Goal: Transaction & Acquisition: Purchase product/service

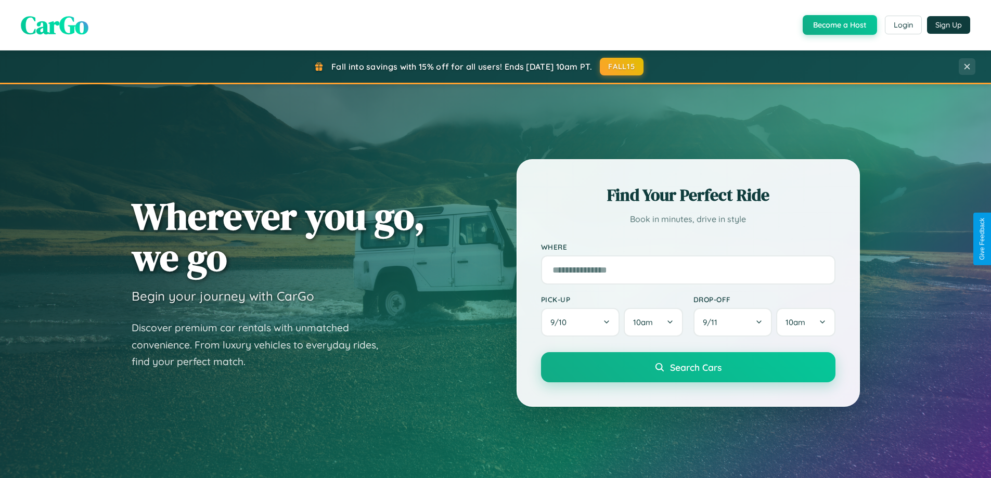
scroll to position [448, 0]
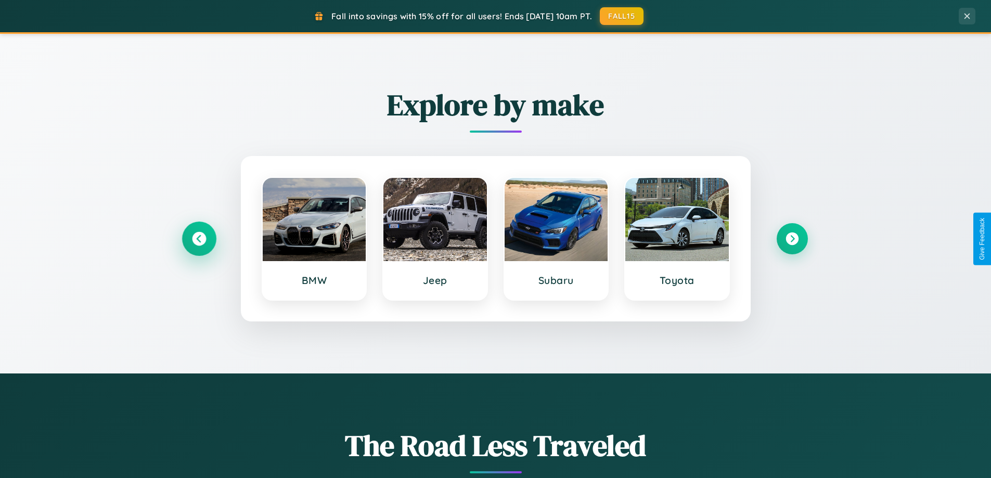
click at [199, 239] on icon at bounding box center [199, 239] width 14 height 14
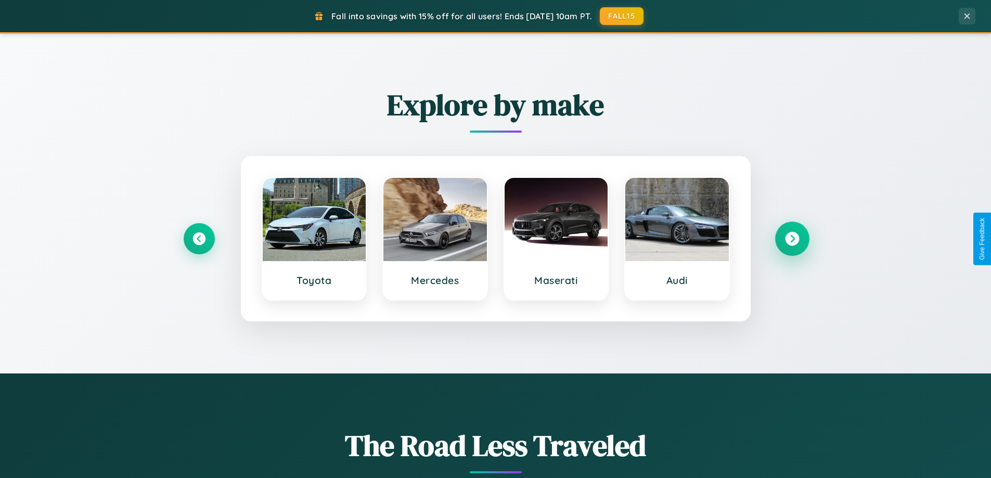
click at [792, 239] on icon at bounding box center [792, 239] width 14 height 14
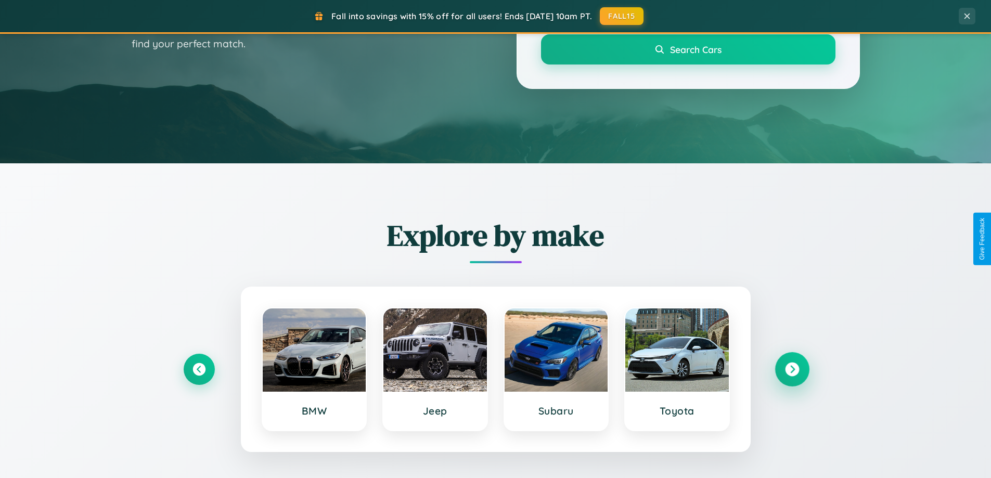
scroll to position [31, 0]
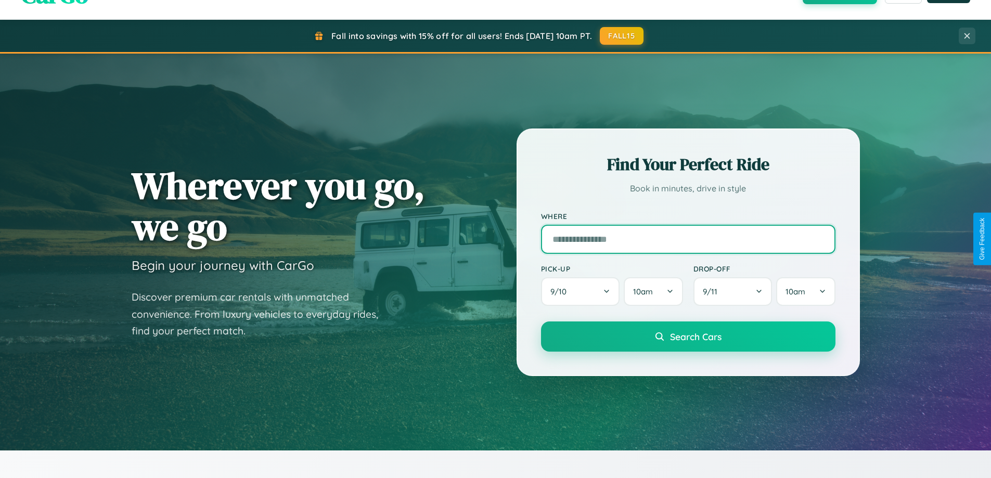
click at [688, 239] on input "text" at bounding box center [688, 239] width 294 height 29
type input "**********"
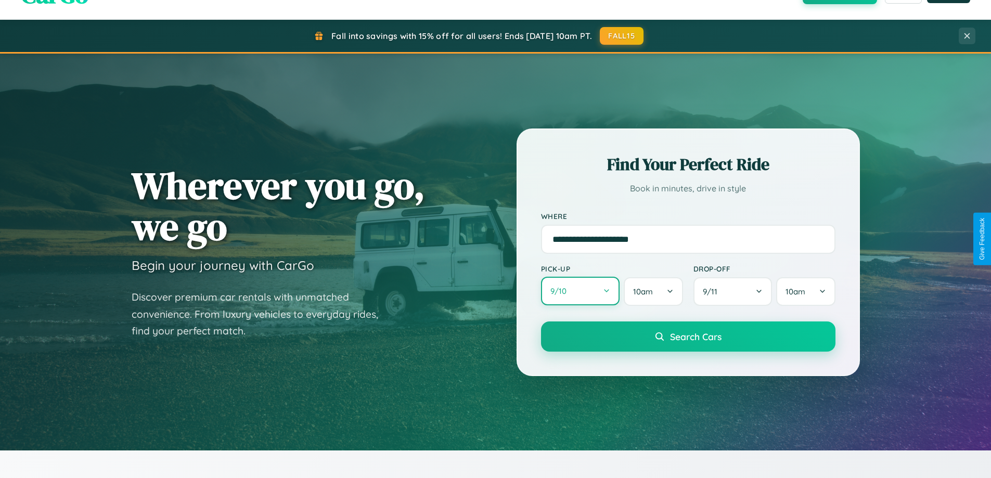
click at [580, 291] on button "9 / 10" at bounding box center [580, 291] width 79 height 29
select select "*"
select select "****"
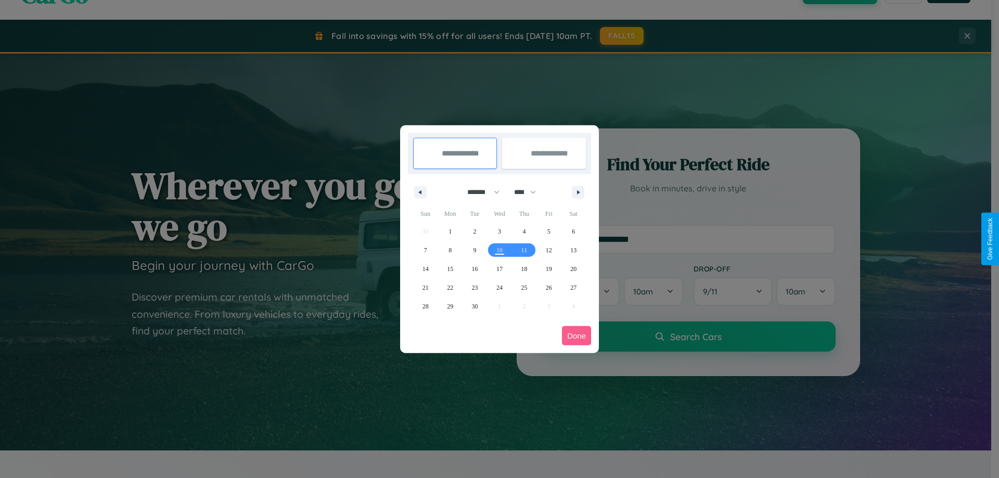
click at [479, 192] on select "******* ******** ***** ***** *** **** **** ****** ********* ******* ******** **…" at bounding box center [481, 192] width 44 height 17
select select "**"
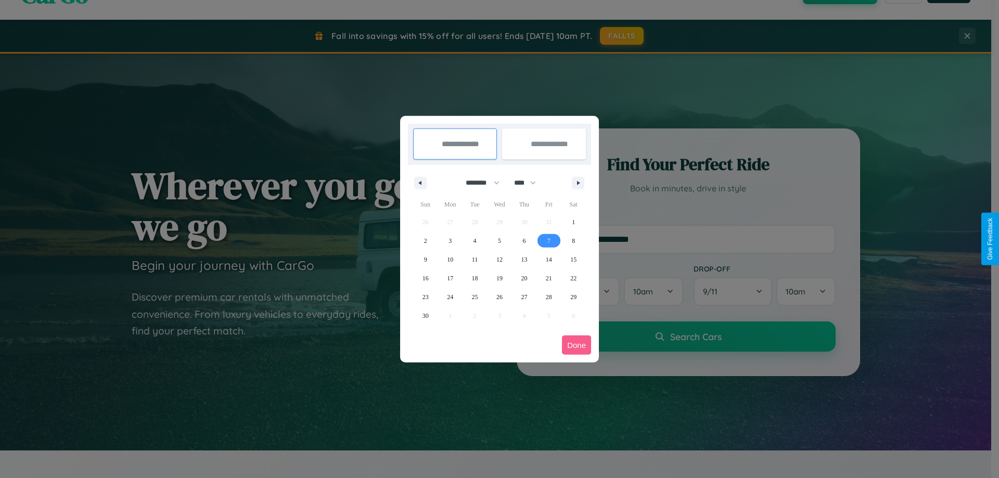
click at [548, 240] on span "7" at bounding box center [548, 241] width 3 height 19
type input "**********"
click at [425, 259] on span "9" at bounding box center [425, 259] width 3 height 19
type input "**********"
click at [576, 345] on button "Done" at bounding box center [576, 345] width 29 height 19
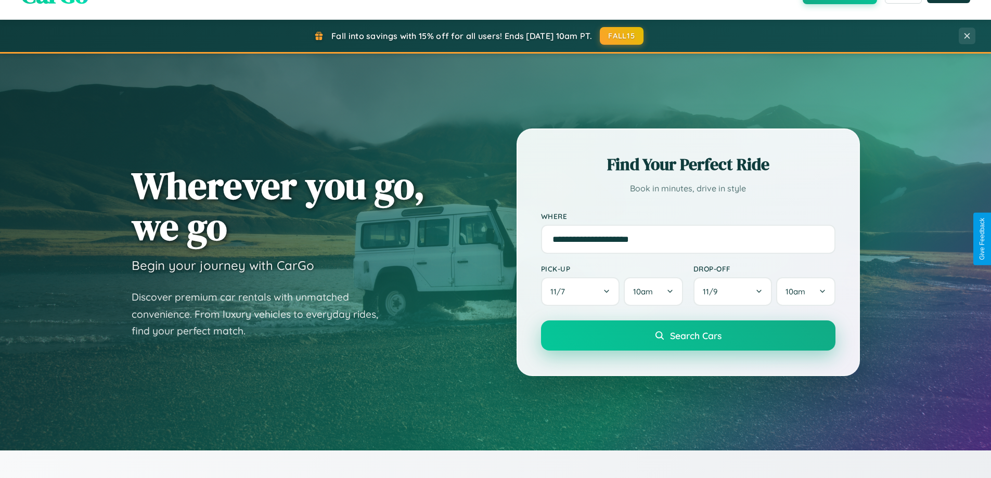
click at [688, 336] on span "Search Cars" at bounding box center [696, 335] width 52 height 11
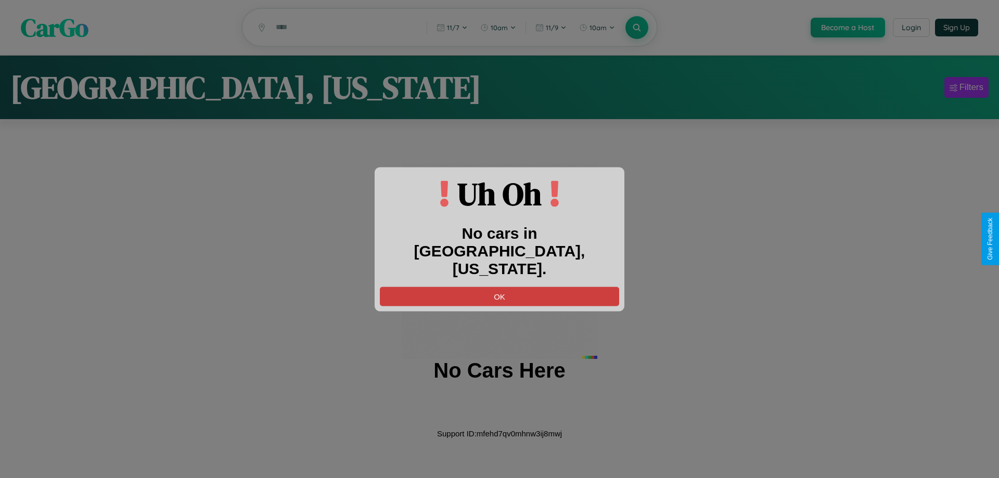
click at [499, 287] on button "OK" at bounding box center [499, 296] width 239 height 19
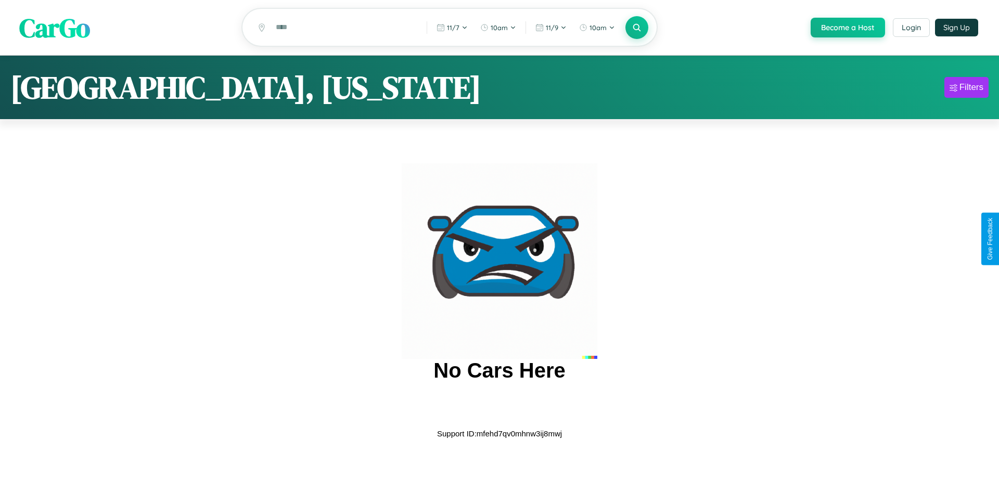
click at [55, 28] on span "CarGo" at bounding box center [54, 27] width 71 height 36
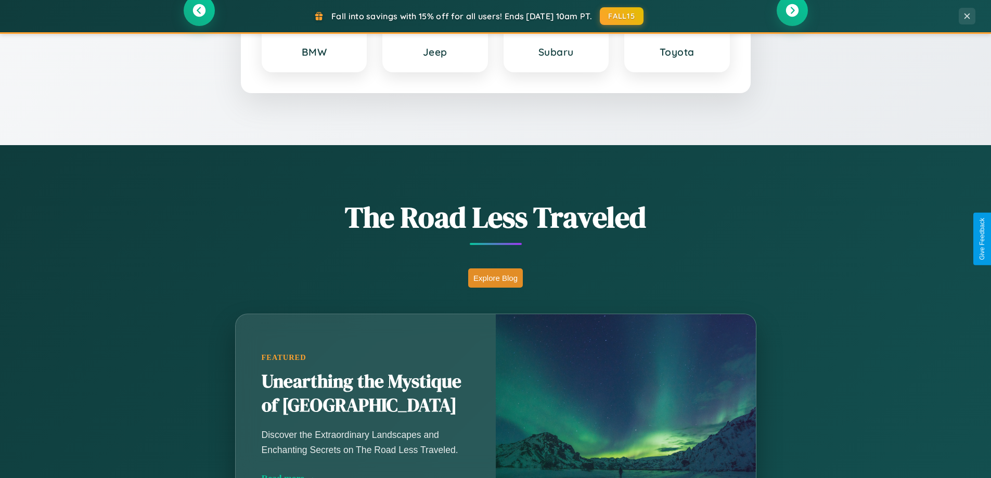
scroll to position [716, 0]
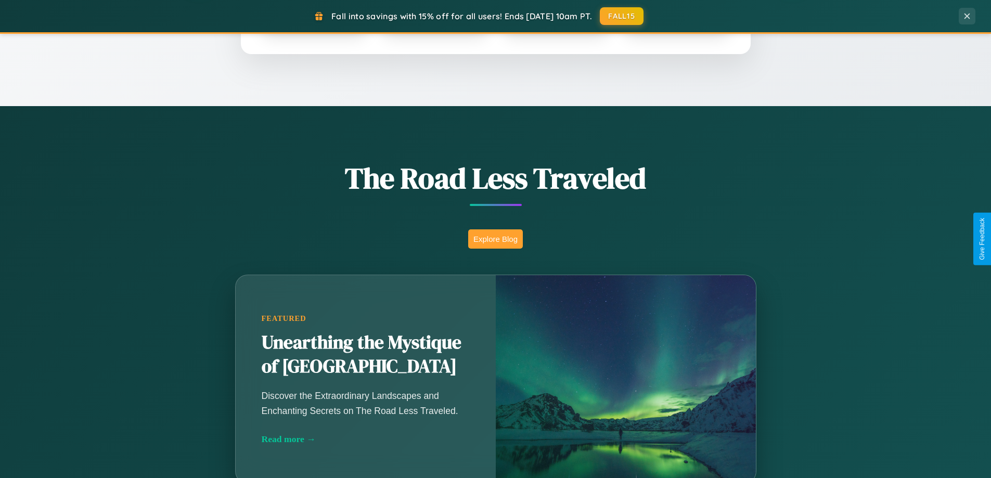
click at [495, 239] on button "Explore Blog" at bounding box center [495, 238] width 55 height 19
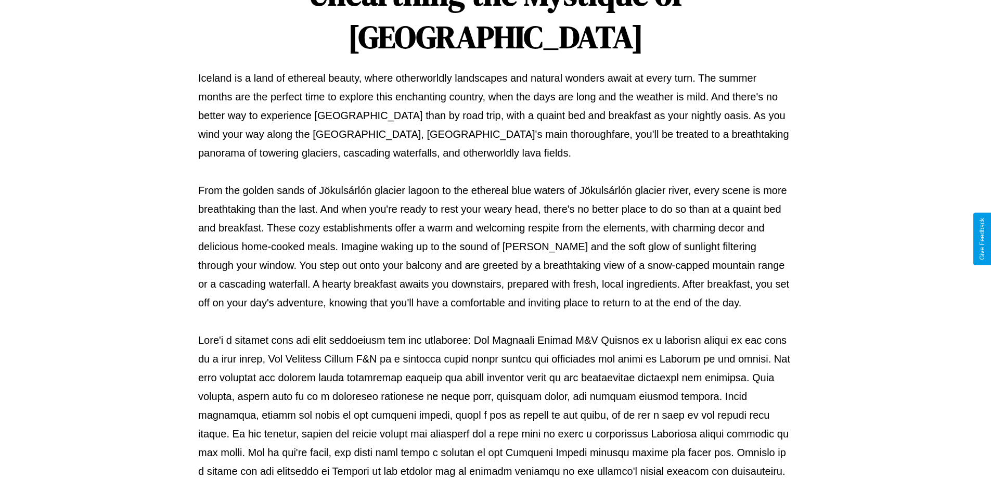
scroll to position [337, 0]
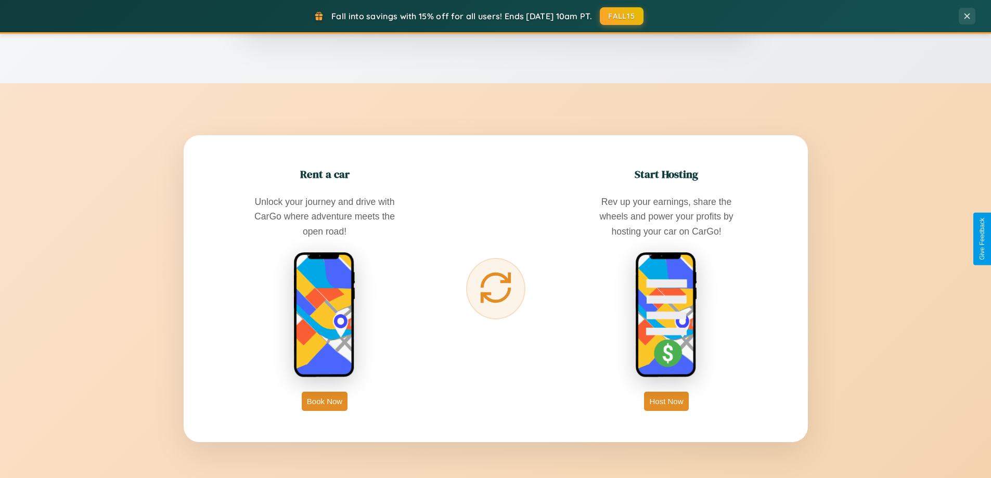
scroll to position [1672, 0]
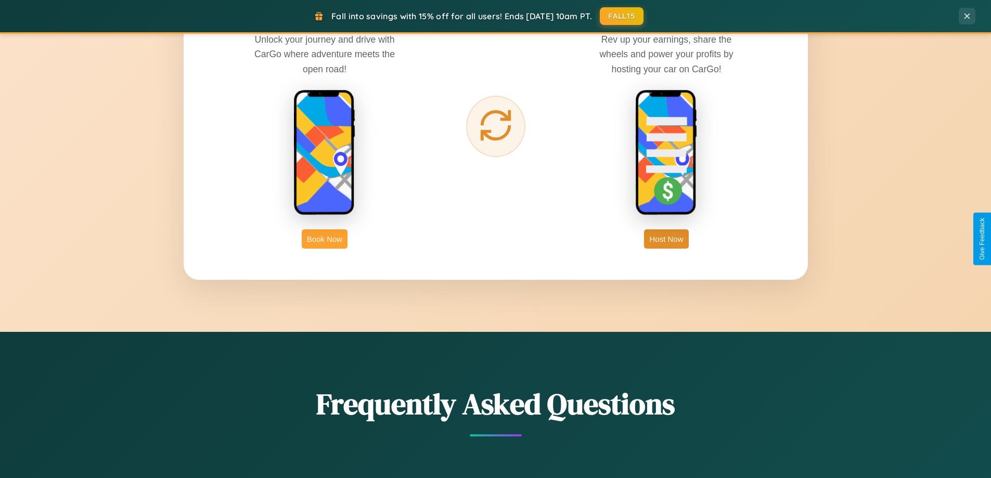
click at [325, 239] on button "Book Now" at bounding box center [325, 238] width 46 height 19
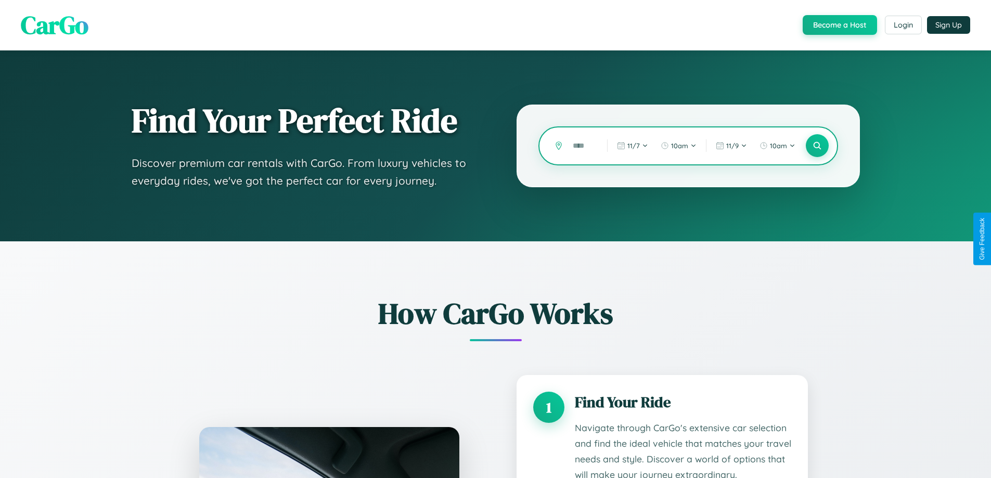
click at [582, 146] on input "text" at bounding box center [582, 146] width 29 height 18
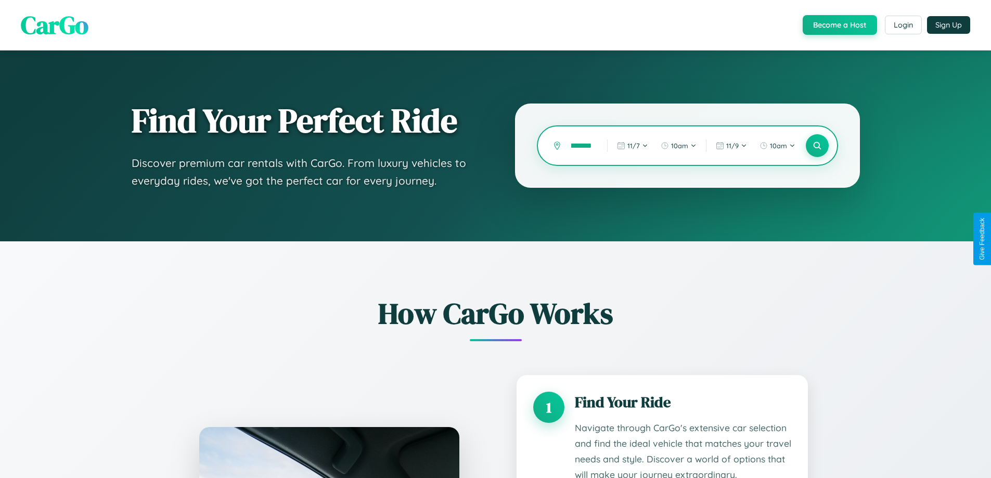
scroll to position [0, 29]
type input "**********"
click at [817, 146] on icon at bounding box center [817, 146] width 10 height 10
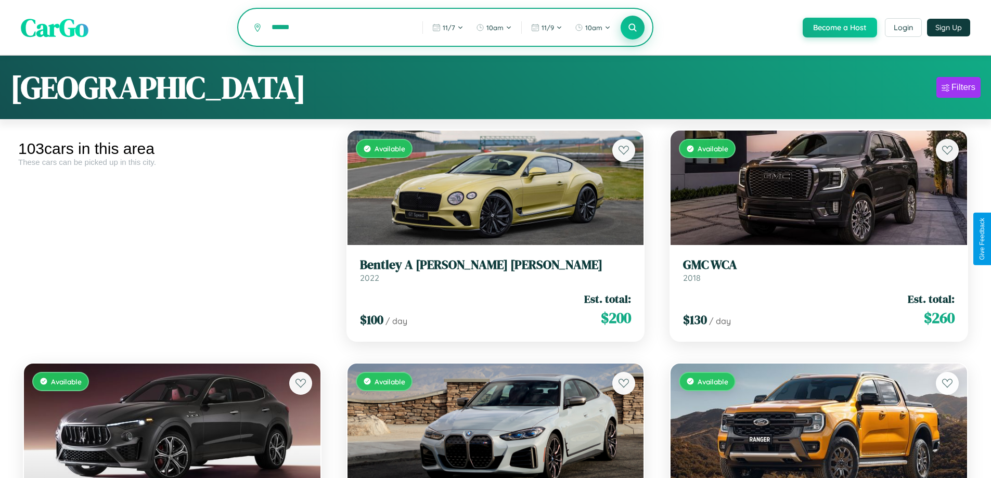
type input "******"
click at [632, 28] on icon at bounding box center [633, 27] width 10 height 10
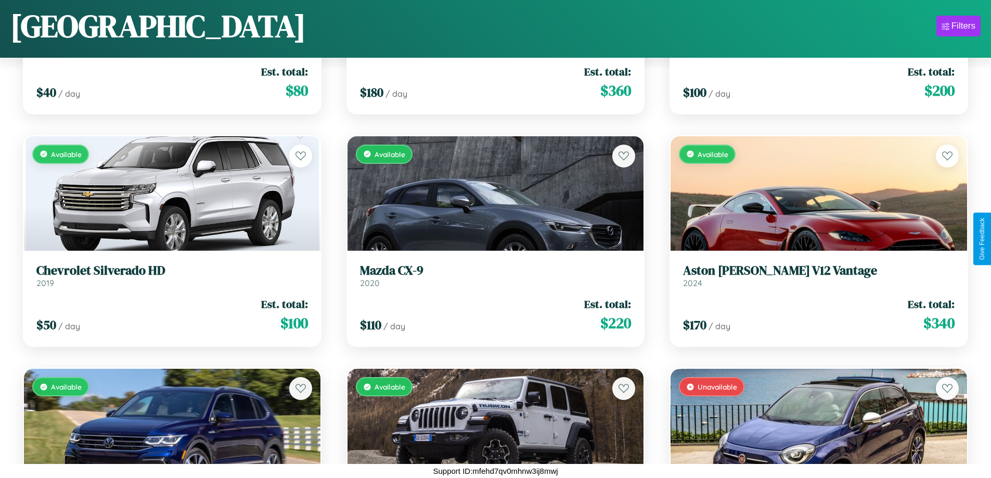
scroll to position [3408, 0]
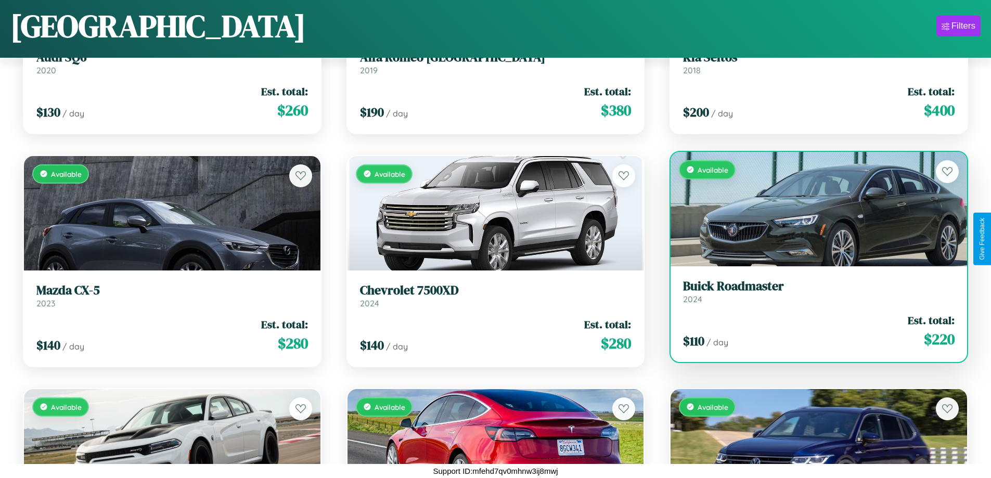
click at [812, 293] on link "Buick Roadmaster 2024" at bounding box center [819, 291] width 272 height 25
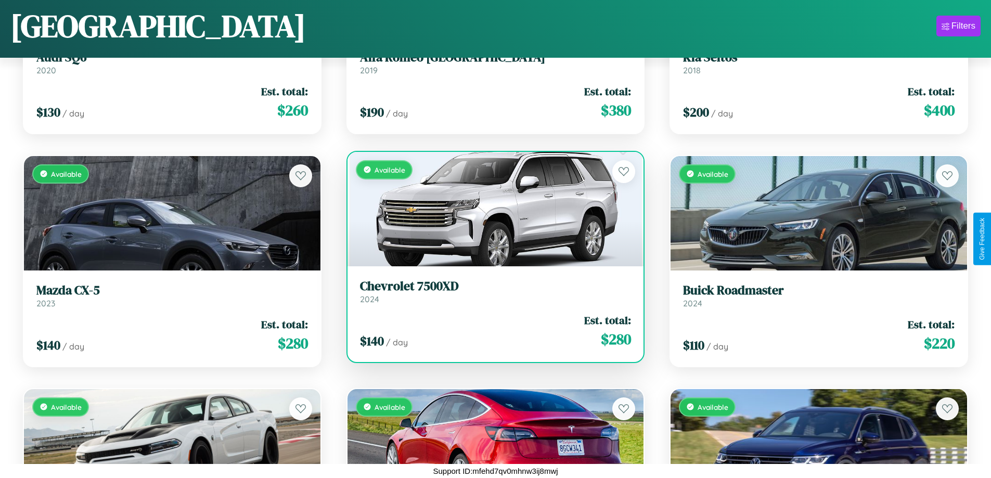
scroll to position [3641, 0]
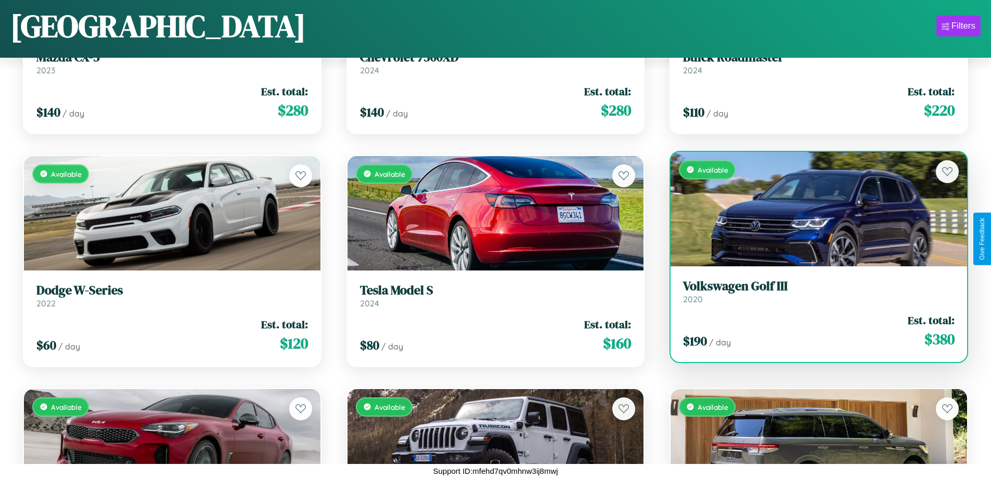
click at [812, 294] on link "Volkswagen Golf III 2020" at bounding box center [819, 291] width 272 height 25
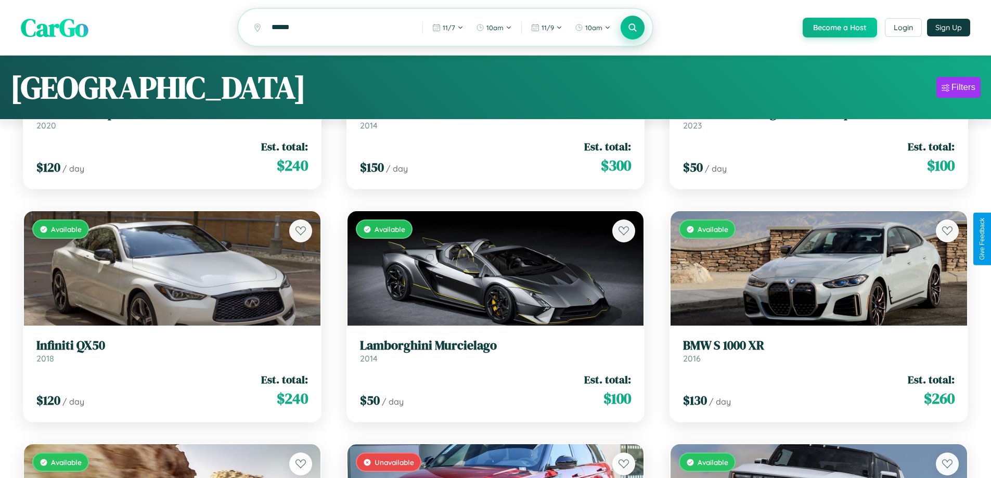
scroll to position [0, 0]
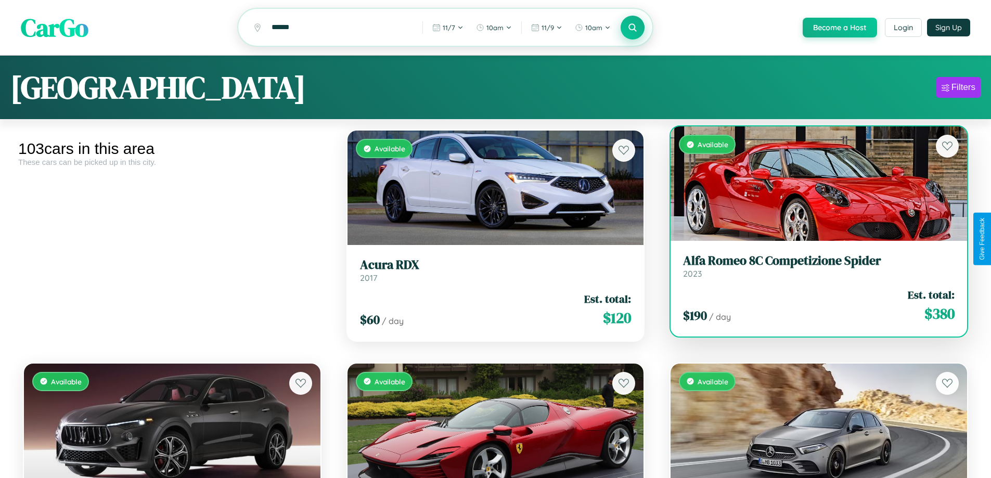
click at [812, 272] on link "Alfa Romeo 8C Competizione Spider 2023" at bounding box center [819, 265] width 272 height 25
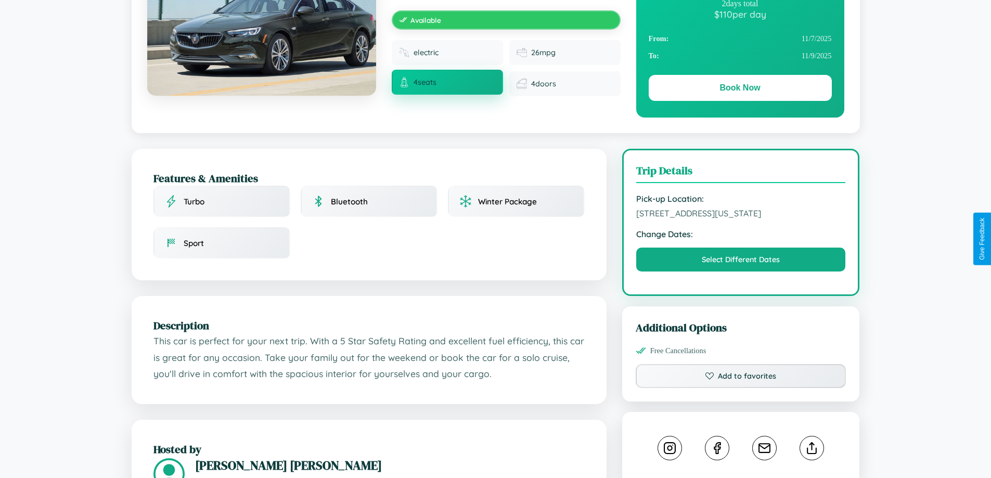
scroll to position [610, 0]
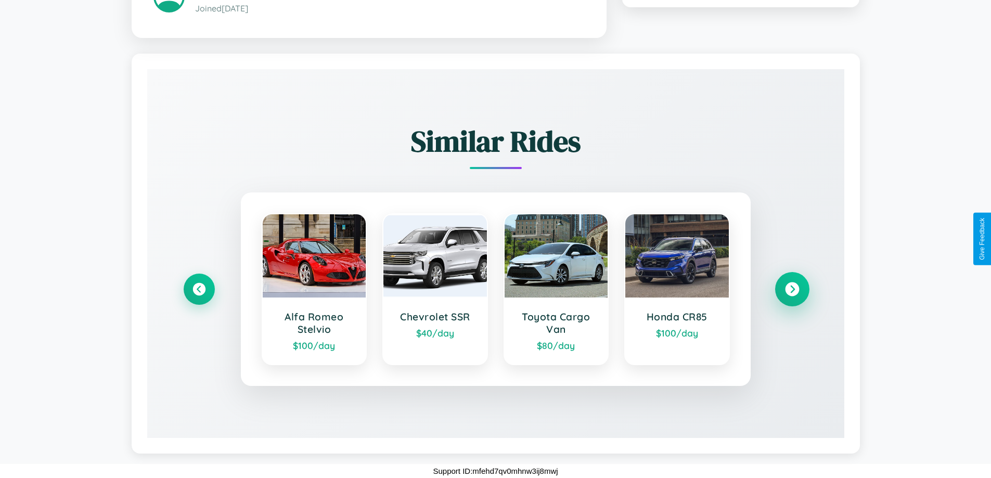
click at [792, 289] on icon at bounding box center [792, 289] width 14 height 14
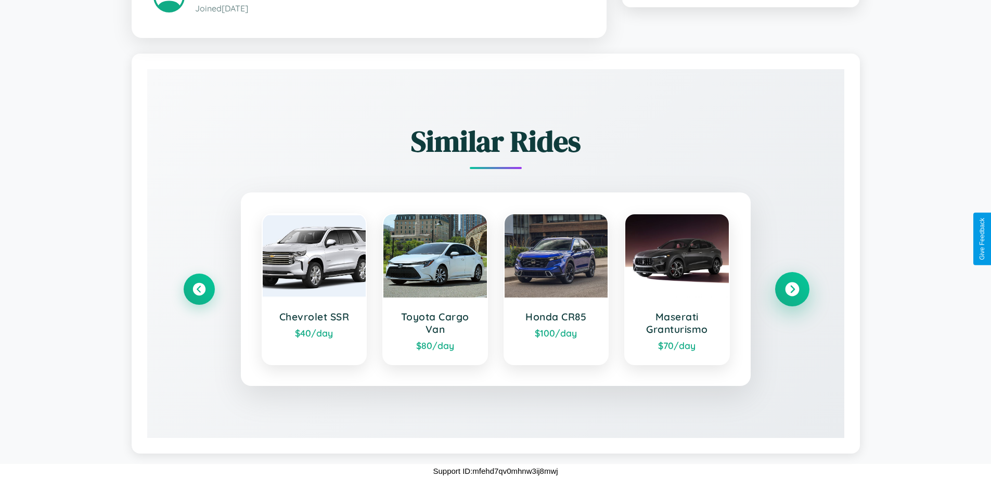
click at [792, 289] on icon at bounding box center [792, 289] width 14 height 14
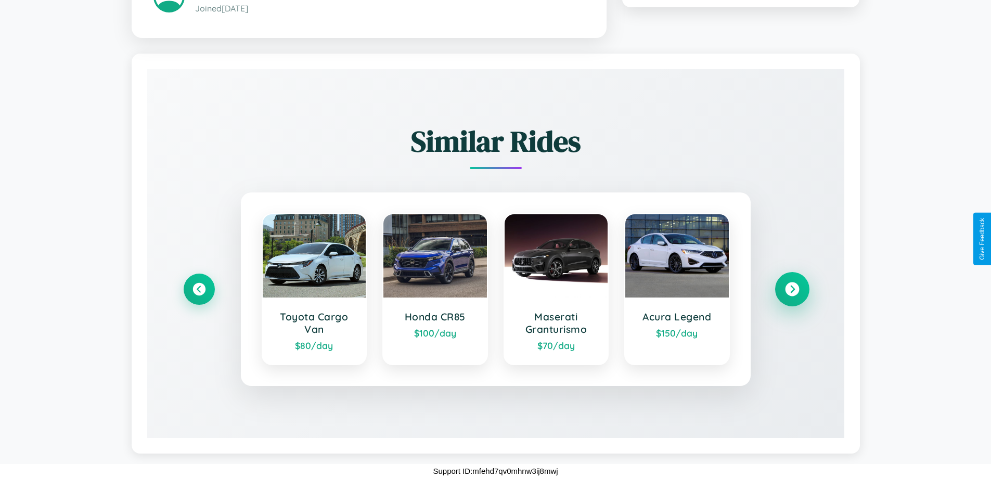
click at [792, 289] on icon at bounding box center [792, 289] width 14 height 14
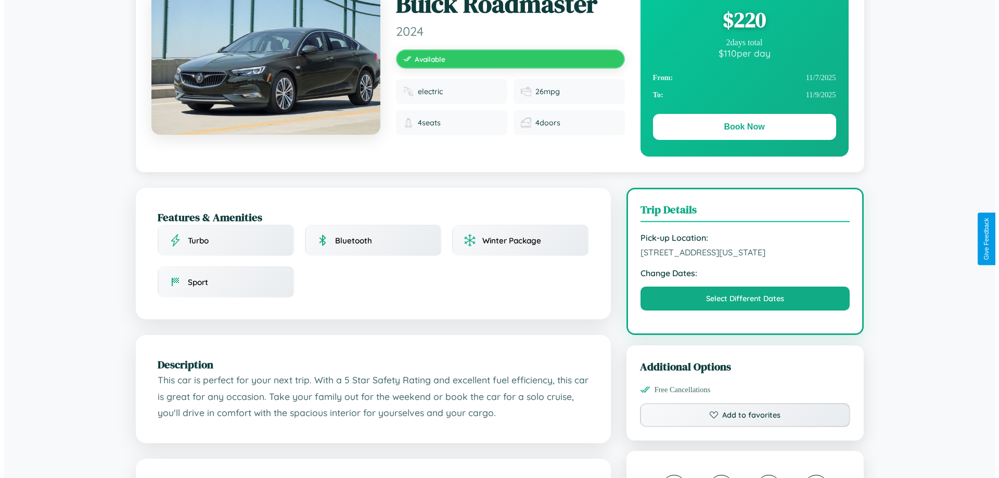
scroll to position [0, 0]
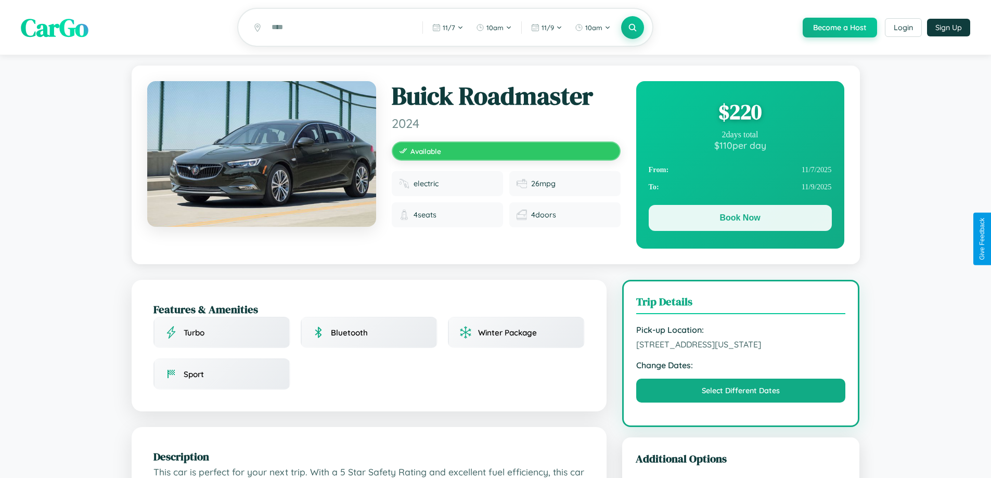
click at [740, 220] on button "Book Now" at bounding box center [740, 218] width 183 height 26
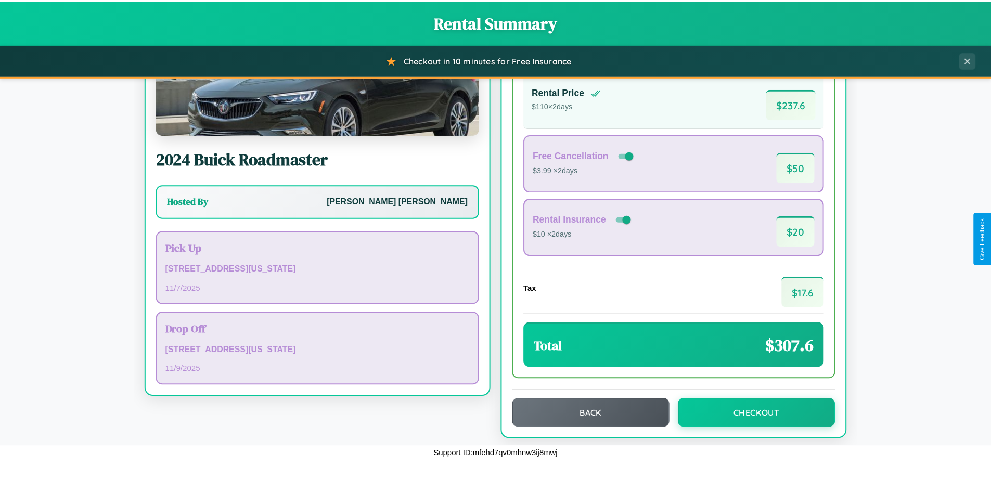
scroll to position [71, 0]
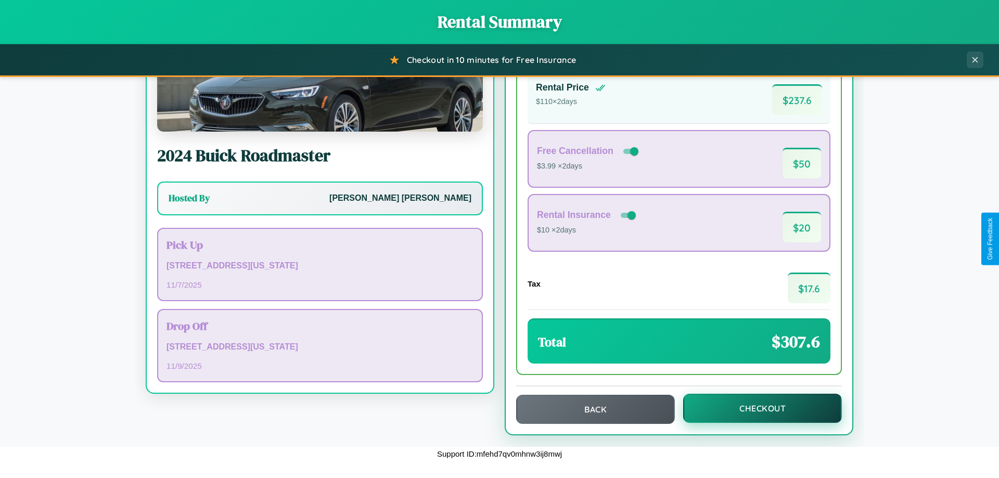
click at [755, 408] on button "Checkout" at bounding box center [762, 408] width 159 height 29
